Goal: Use online tool/utility: Use online tool/utility

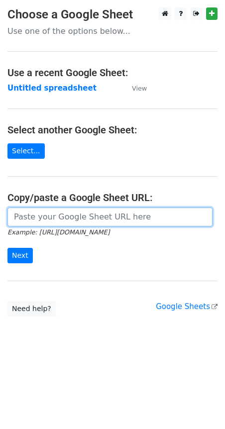
click at [72, 222] on input "url" at bounding box center [109, 216] width 205 height 19
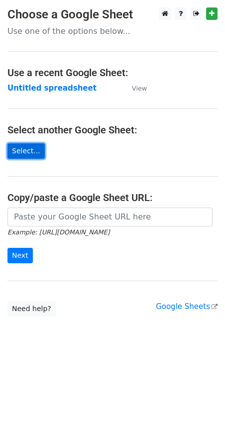
click at [27, 154] on link "Select..." at bounding box center [25, 150] width 37 height 15
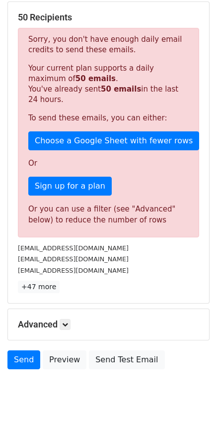
scroll to position [212, 0]
